Goal: Task Accomplishment & Management: Manage account settings

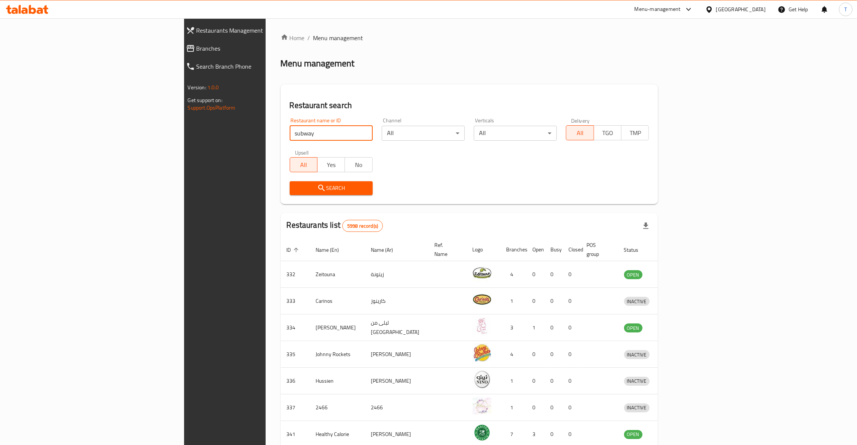
type input "subway"
click button "Search" at bounding box center [331, 188] width 83 height 14
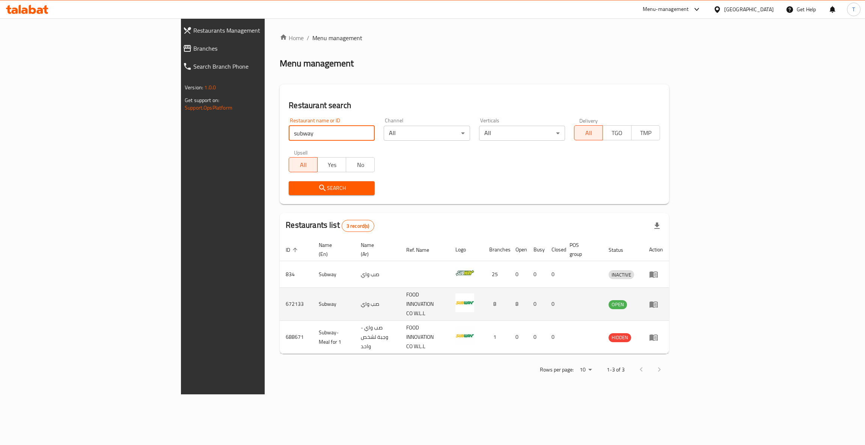
click at [658, 302] on icon "enhanced table" at bounding box center [654, 305] width 8 height 6
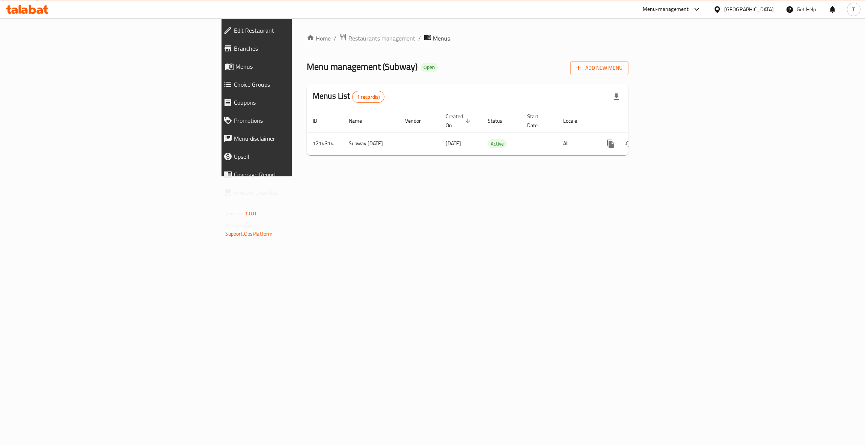
click at [234, 44] on span "Branches" at bounding box center [297, 48] width 126 height 9
click at [241, 49] on span "Branches" at bounding box center [300, 48] width 119 height 9
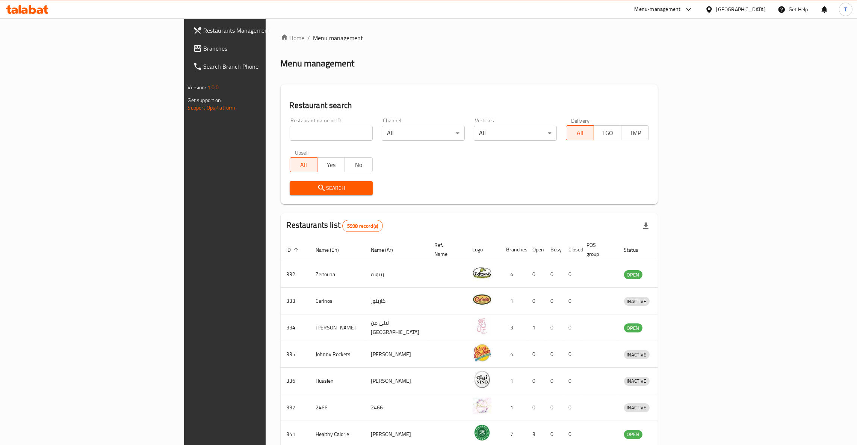
click at [236, 130] on div at bounding box center [428, 222] width 857 height 445
click at [290, 130] on input "search" at bounding box center [331, 133] width 83 height 15
type input "Subway"
click button "Search" at bounding box center [331, 188] width 83 height 14
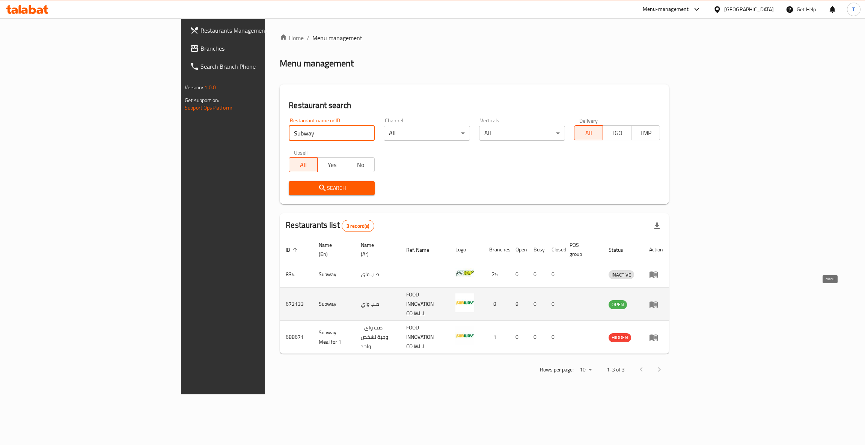
click at [658, 300] on icon "enhanced table" at bounding box center [653, 304] width 9 height 9
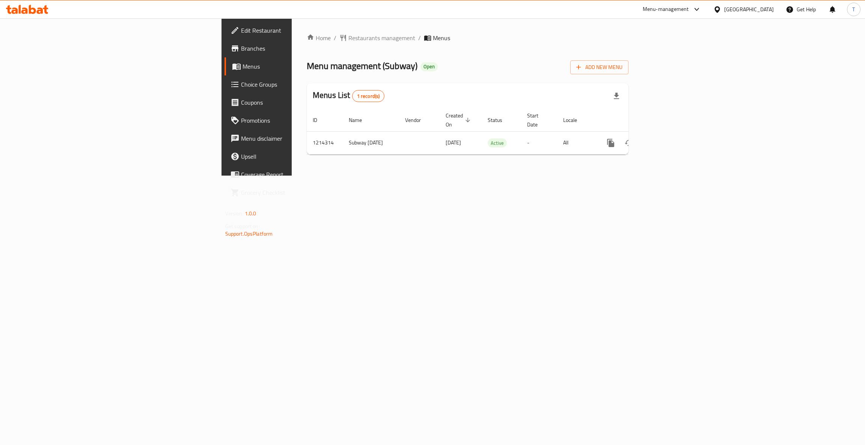
click at [225, 42] on link "Branches" at bounding box center [296, 48] width 142 height 18
